Goal: Task Accomplishment & Management: Manage account settings

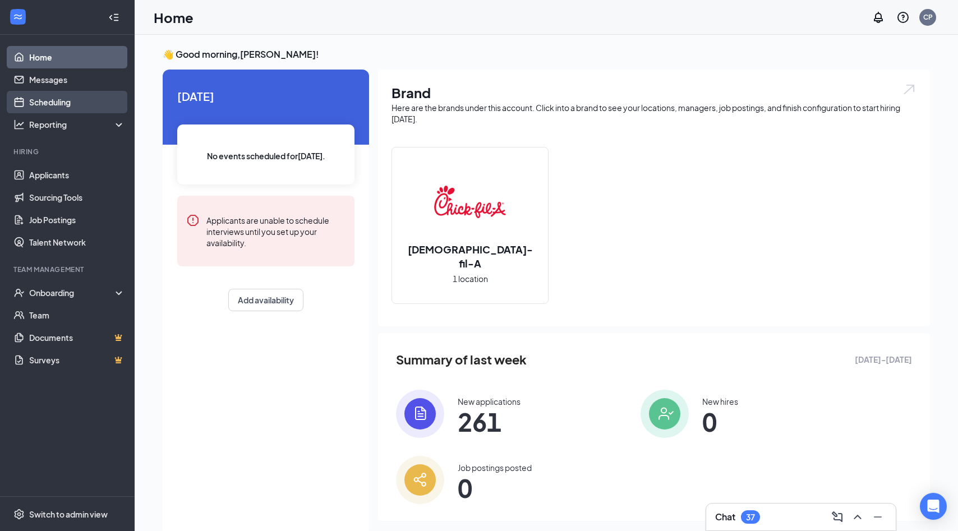
click at [54, 103] on link "Scheduling" at bounding box center [77, 102] width 96 height 22
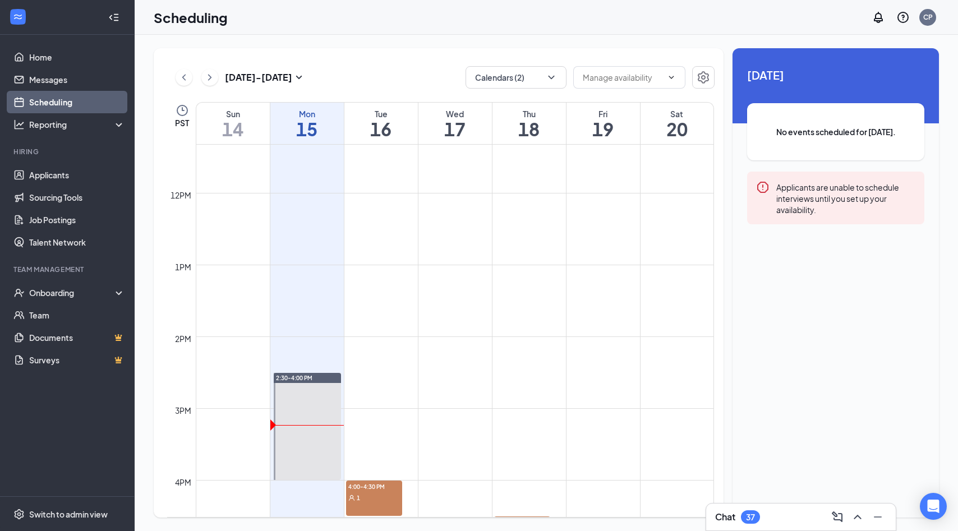
scroll to position [855, 0]
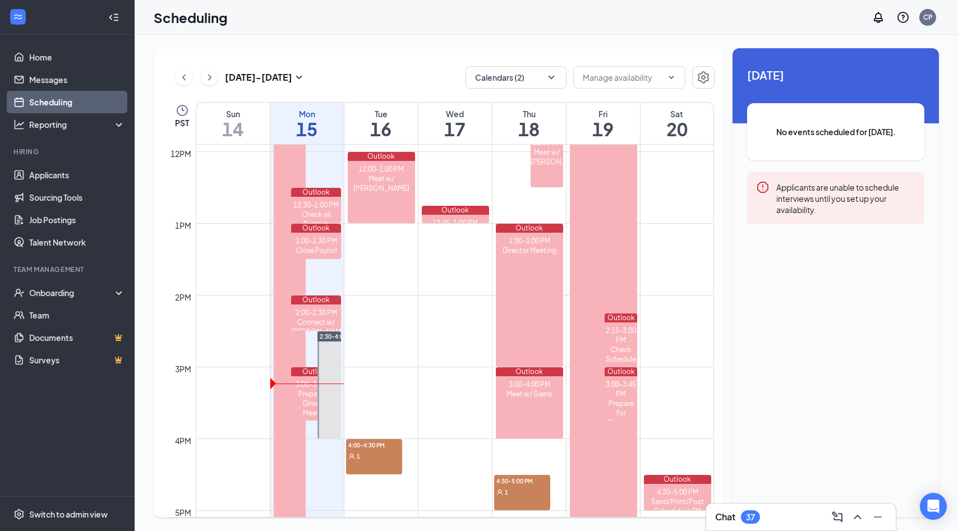
click at [373, 450] on div "1" at bounding box center [374, 455] width 56 height 11
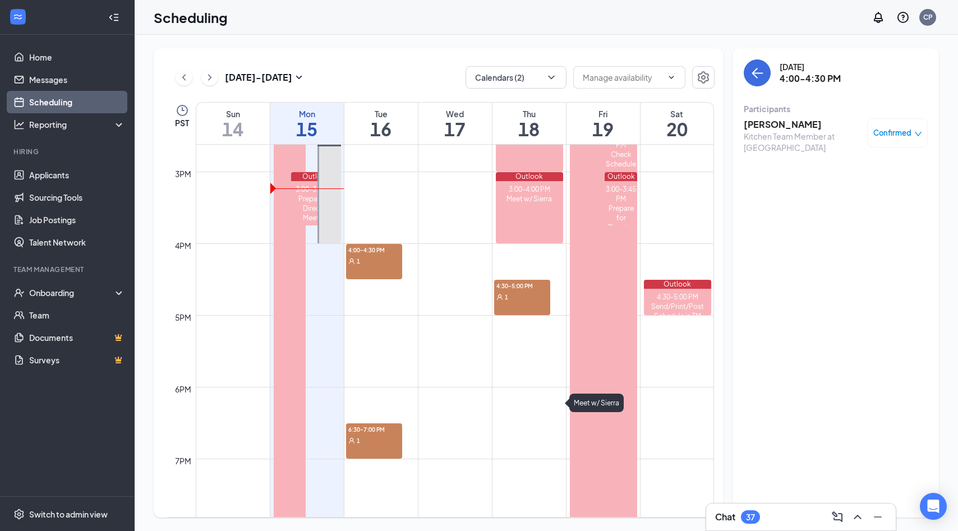
scroll to position [1084, 0]
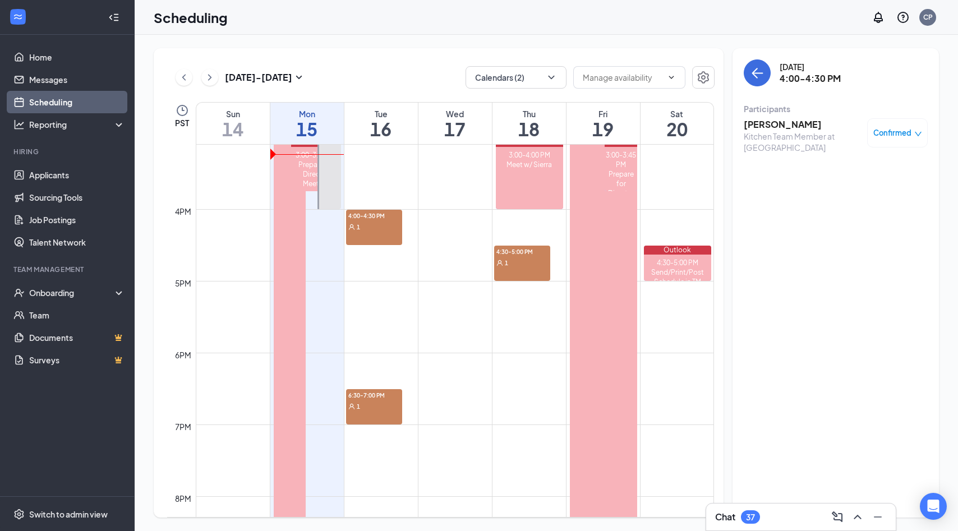
click at [363, 397] on span "6:30-7:00 PM" at bounding box center [374, 394] width 56 height 11
click at [797, 124] on h3 "[PERSON_NAME] [PERSON_NAME]" at bounding box center [803, 130] width 118 height 25
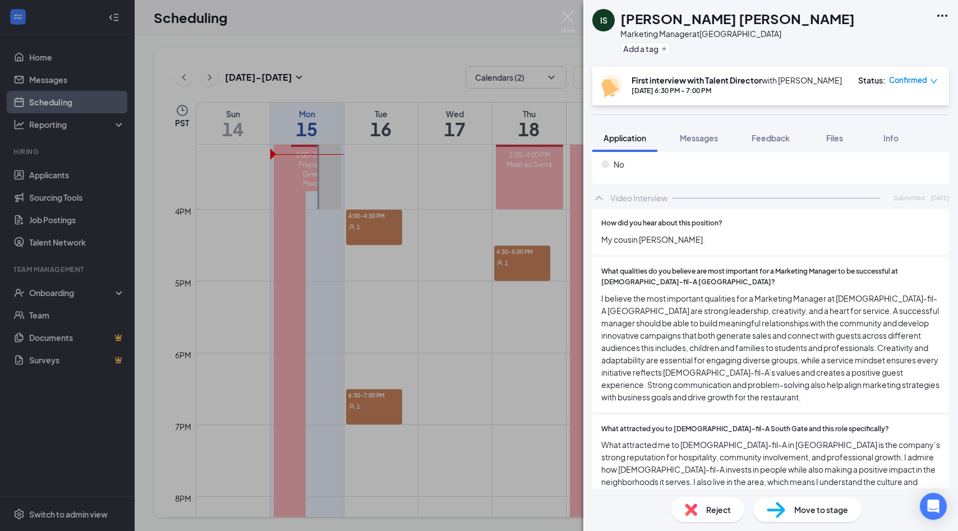
scroll to position [2127, 0]
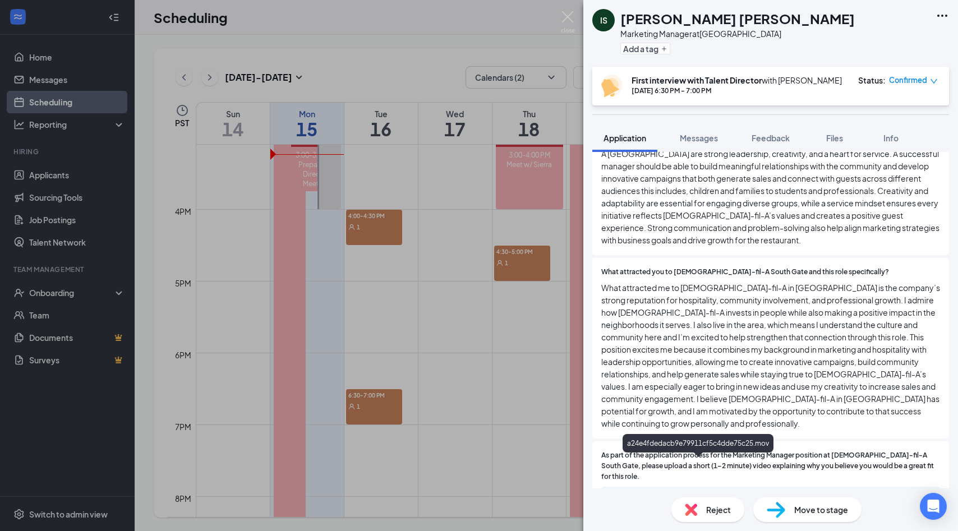
click at [677, 494] on div "a24e4fdedacb9e79911cf5c4dde75c25.mov" at bounding box center [700, 498] width 157 height 9
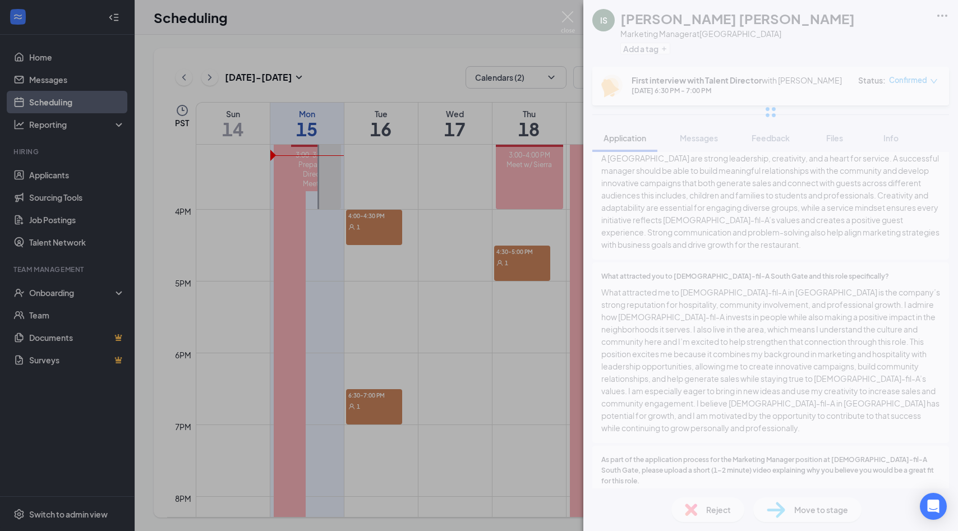
click at [839, 282] on div "IS [PERSON_NAME] [PERSON_NAME] Marketing Manager at [GEOGRAPHIC_DATA] Add a tag…" at bounding box center [770, 265] width 375 height 531
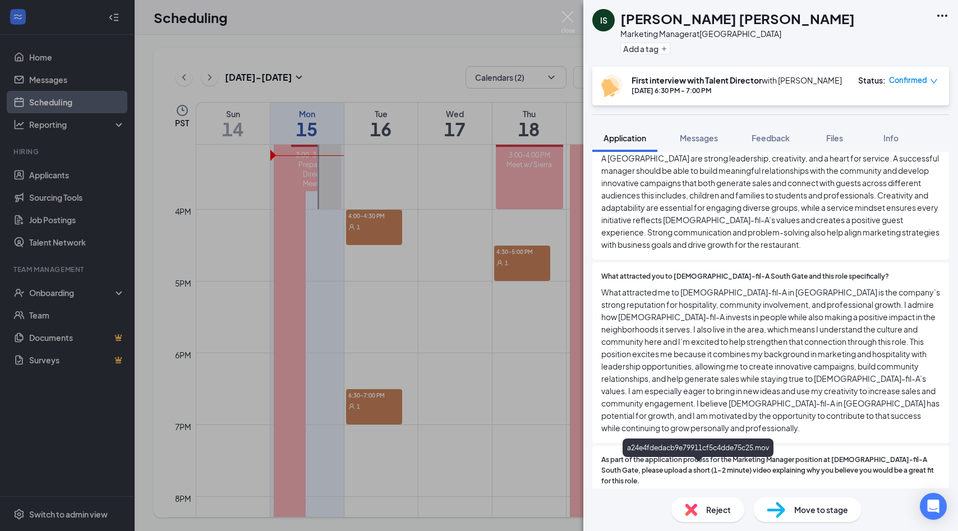
click at [751, 498] on div "a24e4fdedacb9e79911cf5c4dde75c25.mov" at bounding box center [700, 502] width 157 height 9
click at [449, 54] on div "IS [PERSON_NAME] [PERSON_NAME] Marketing Manager at [GEOGRAPHIC_DATA] Add a tag…" at bounding box center [479, 265] width 958 height 531
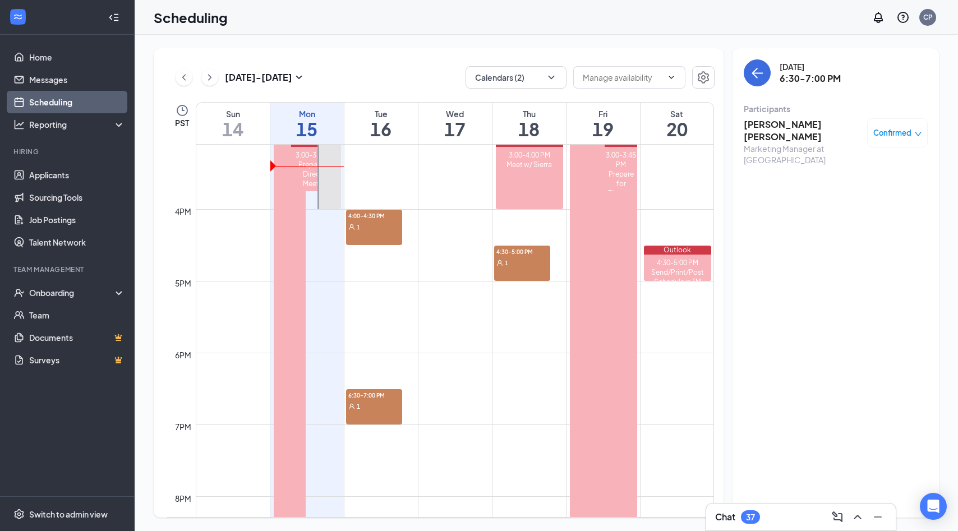
click at [882, 296] on div "[DATE] 6:30-7:00 PM Participants [PERSON_NAME] [PERSON_NAME] Marketing Manager …" at bounding box center [836, 283] width 206 height 470
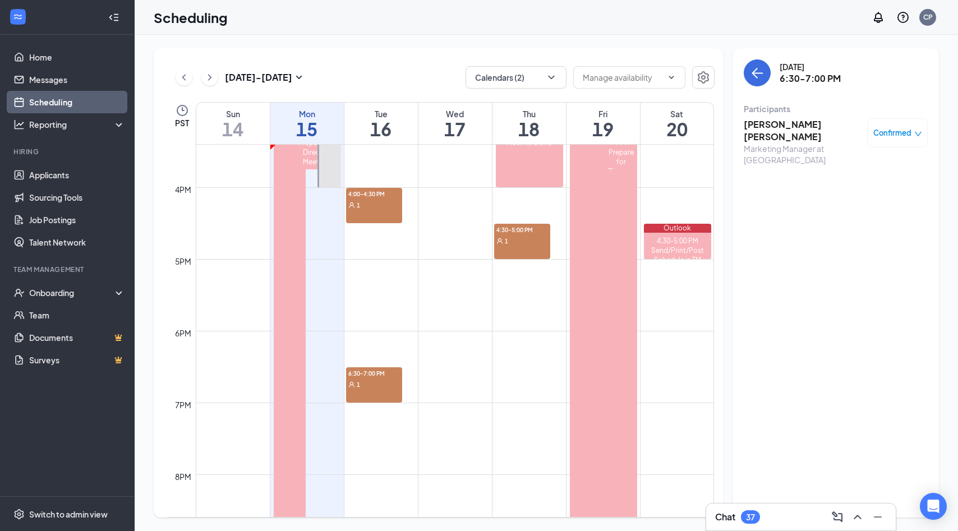
scroll to position [945, 0]
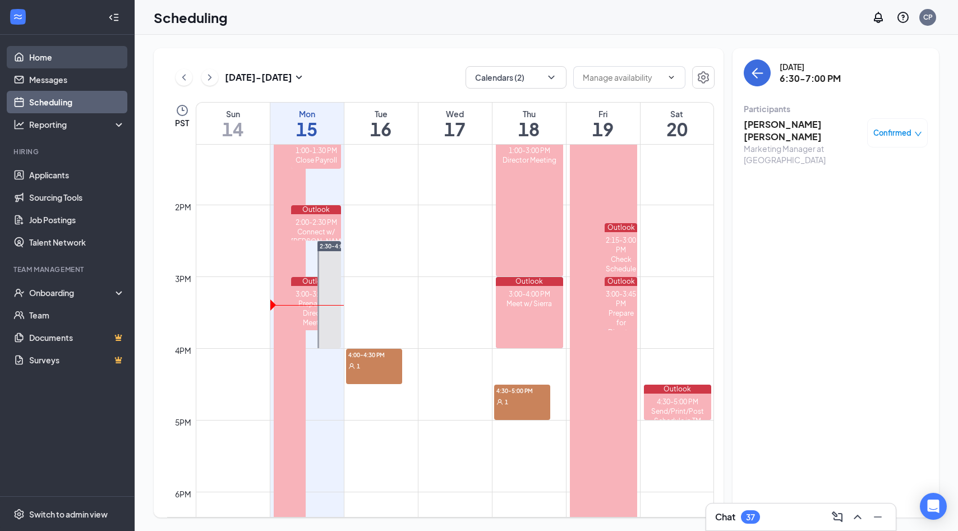
click at [66, 61] on link "Home" at bounding box center [77, 57] width 96 height 22
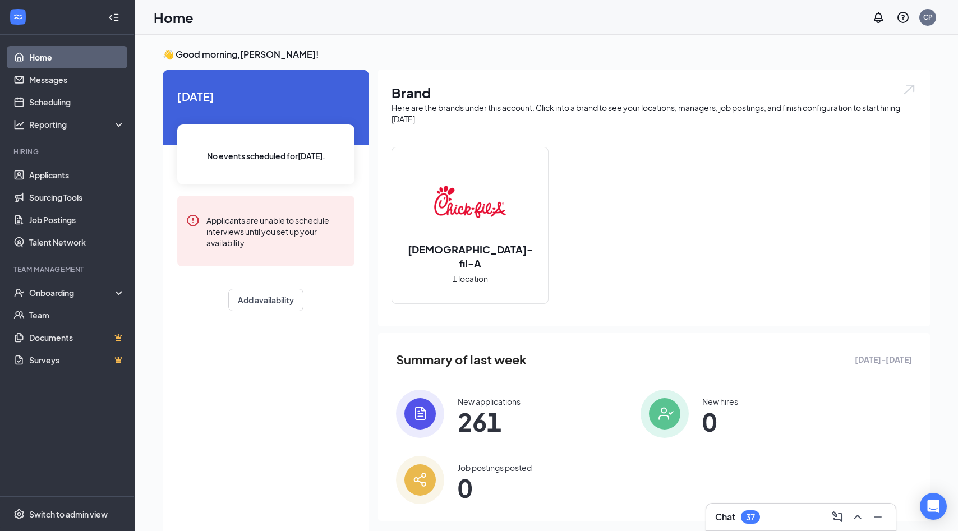
scroll to position [24, 0]
